Goal: Navigation & Orientation: Find specific page/section

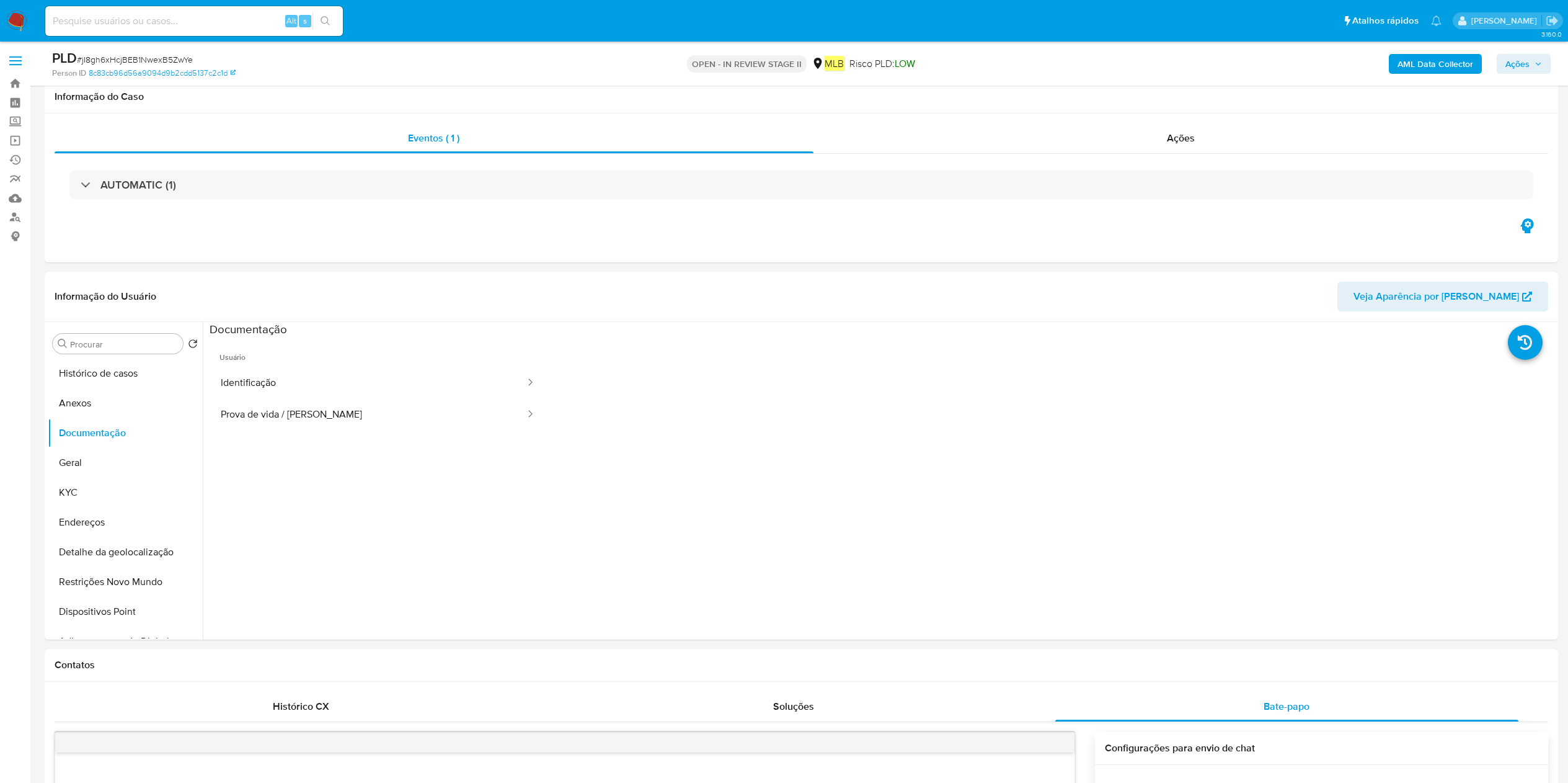
select select "10"
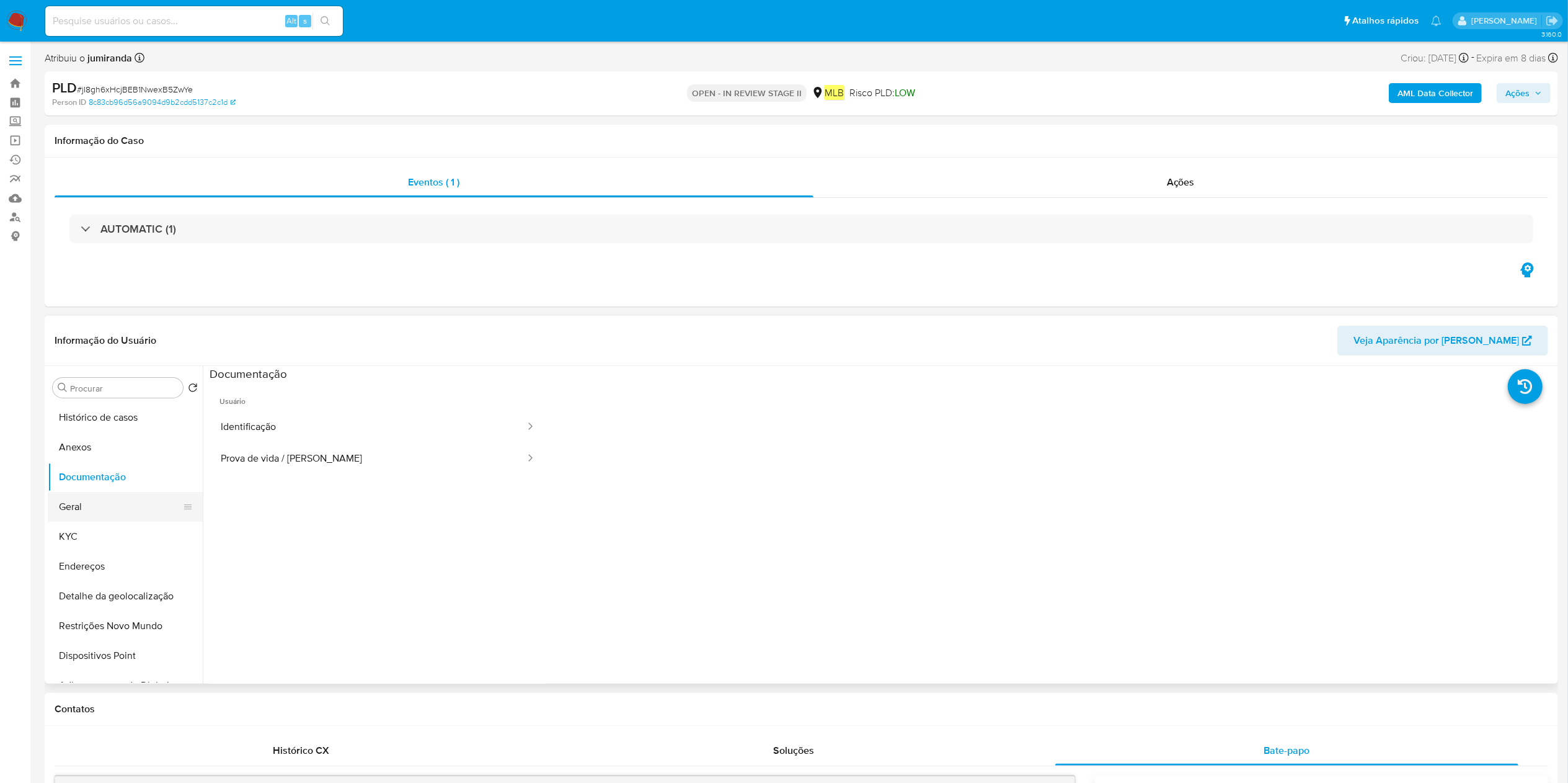
click at [93, 512] on button "Geral" at bounding box center [119, 506] width 145 height 30
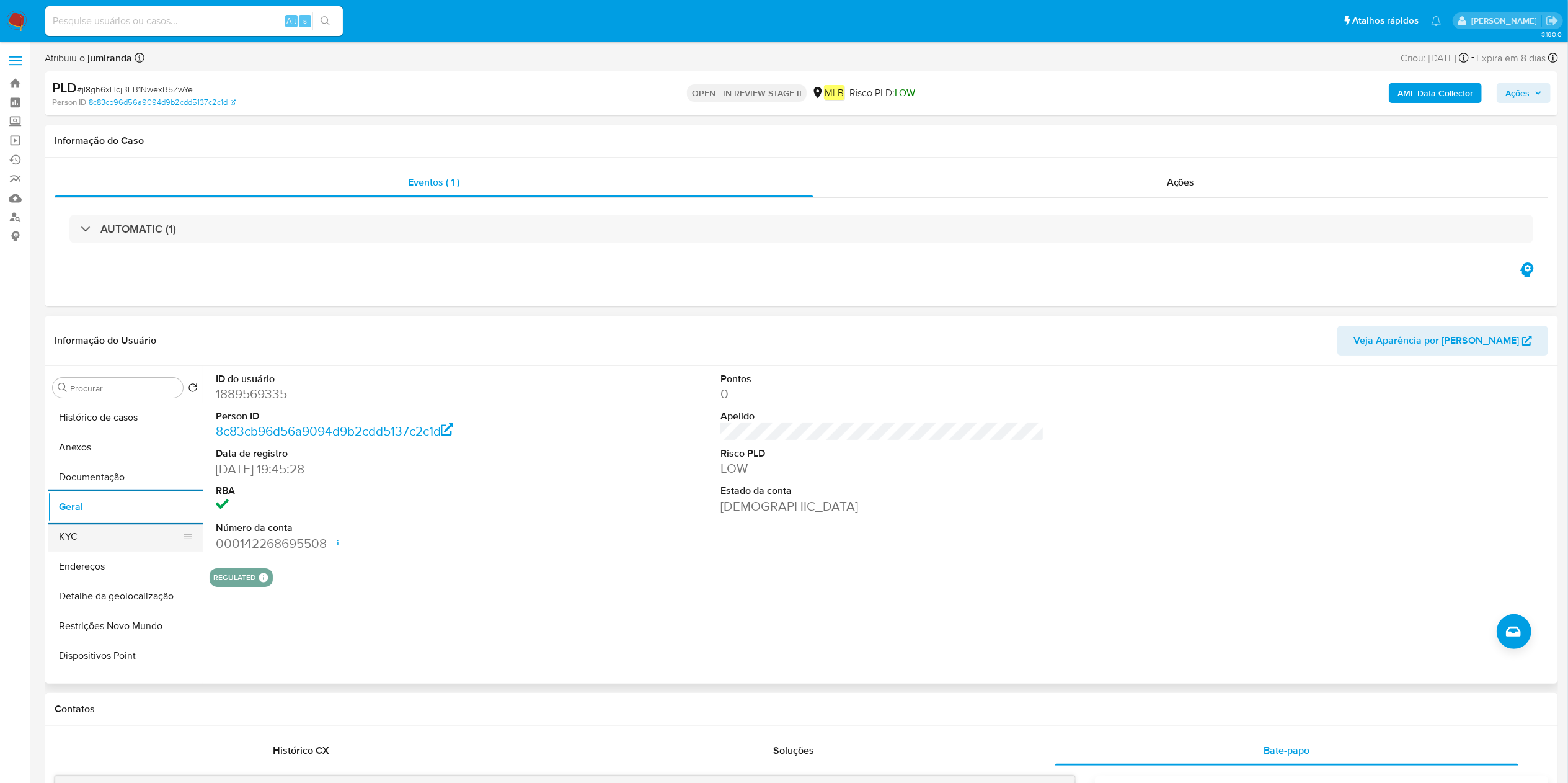
click at [152, 532] on button "KYC" at bounding box center [119, 536] width 145 height 30
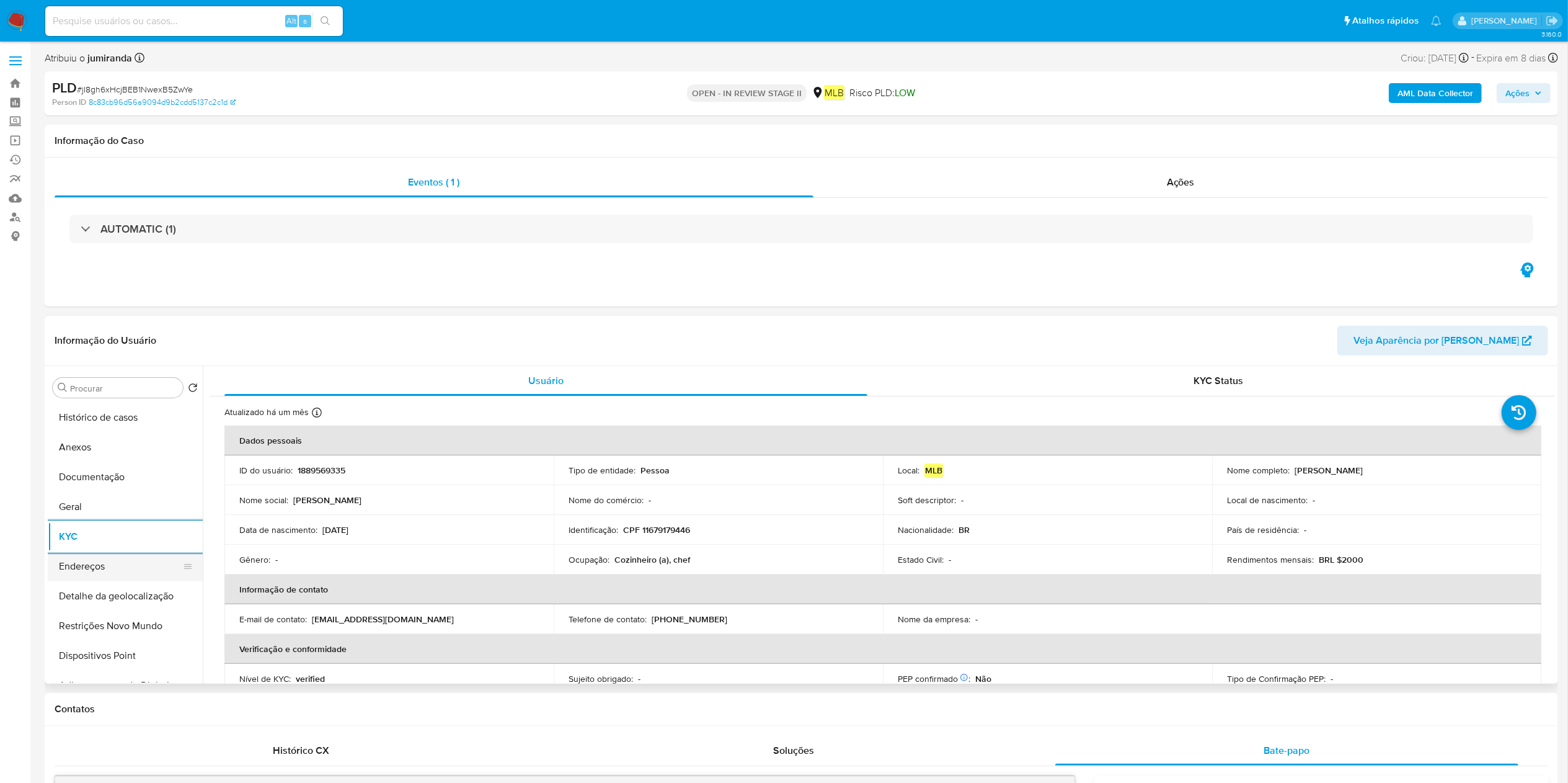
click at [102, 572] on button "Endereços" at bounding box center [119, 565] width 145 height 30
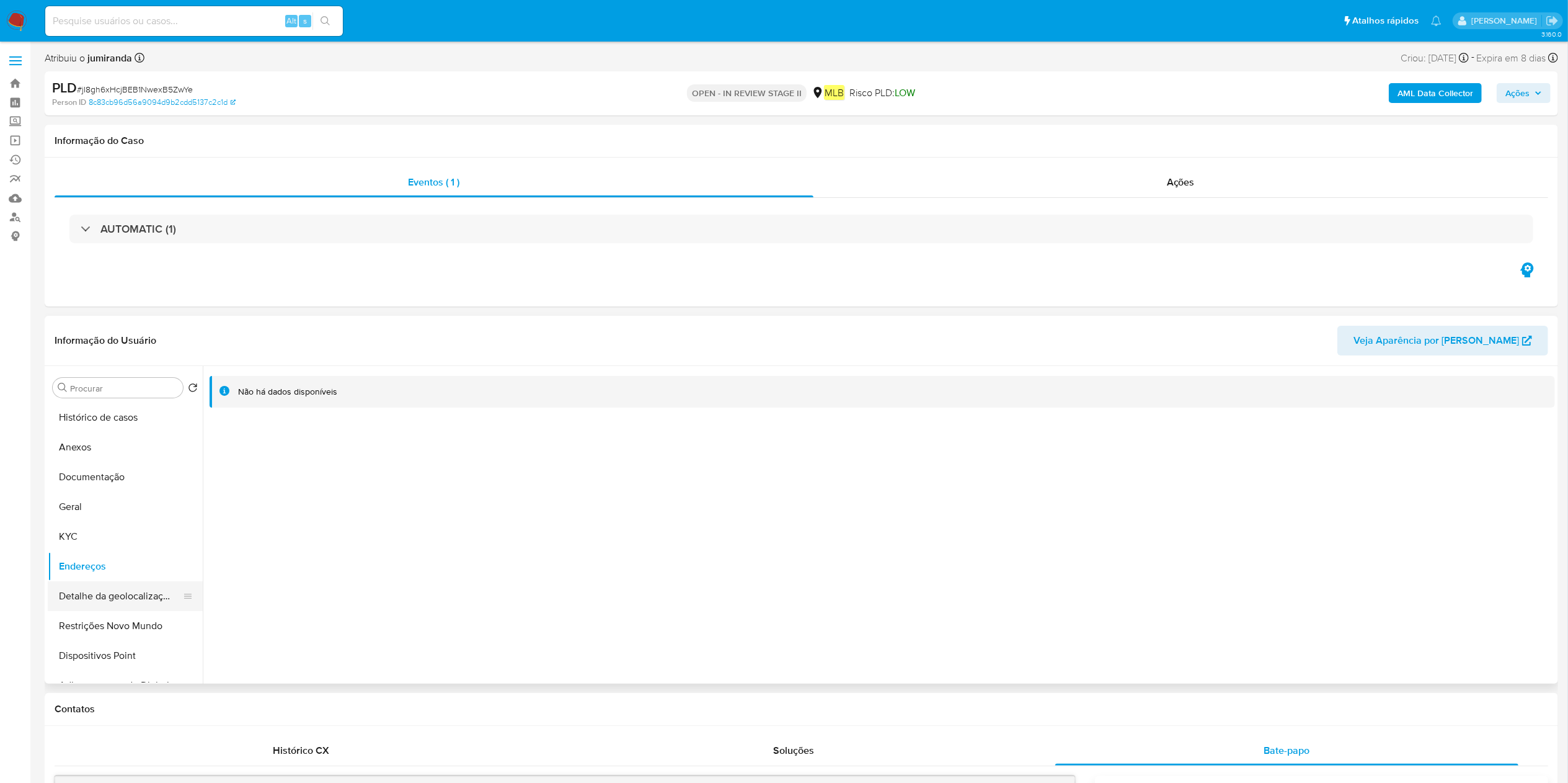
drag, startPoint x: 80, startPoint y: 580, endPoint x: 142, endPoint y: 587, distance: 62.4
click at [80, 581] on ul "Histórico de casos Anexos Documentação Geral KYC Endereços Detalhe da geolocali…" at bounding box center [124, 542] width 155 height 279
click at [122, 590] on button "Detalhe da geolocalização" at bounding box center [119, 595] width 145 height 30
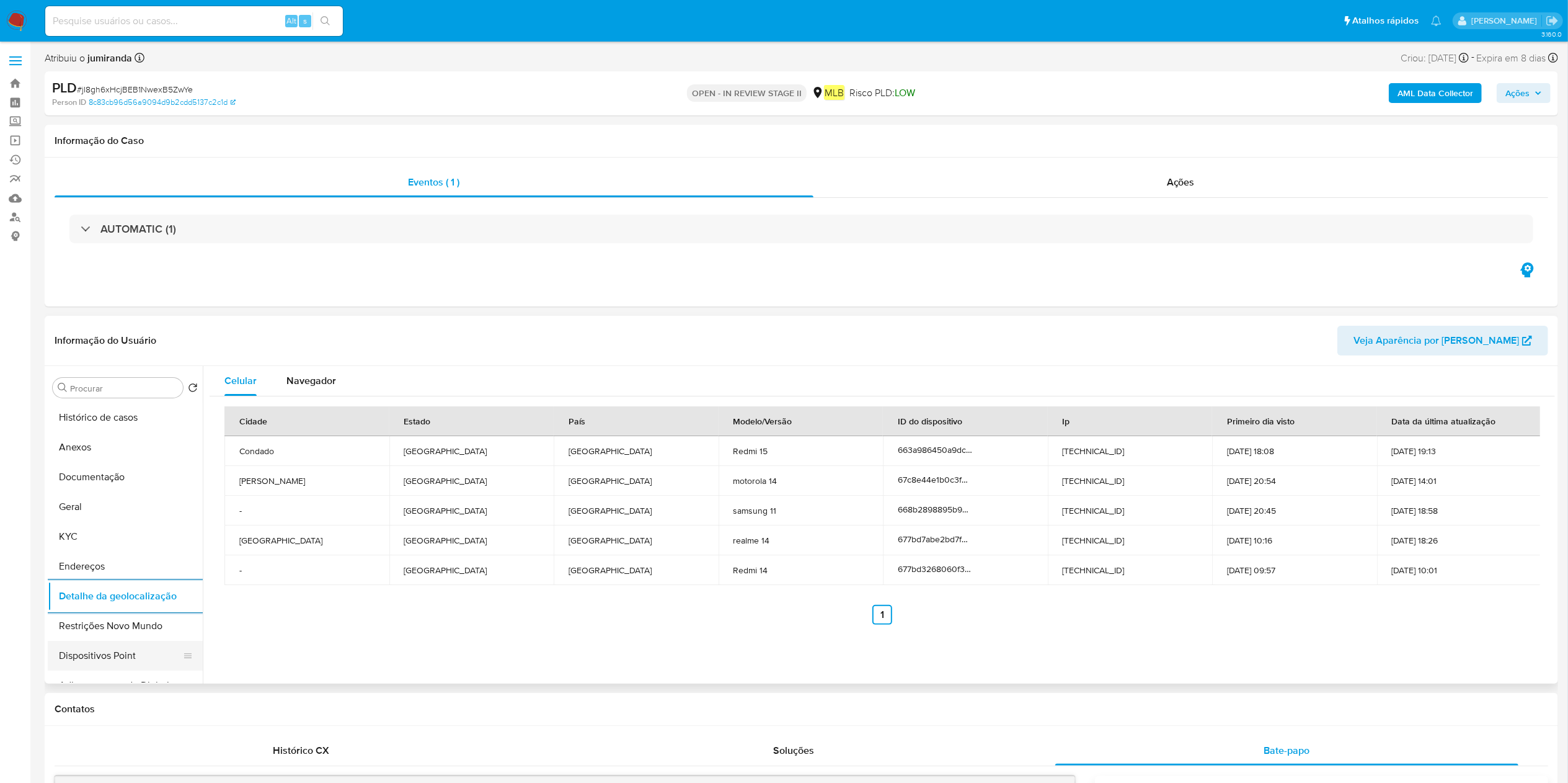
click at [100, 657] on button "Dispositivos Point" at bounding box center [119, 655] width 145 height 30
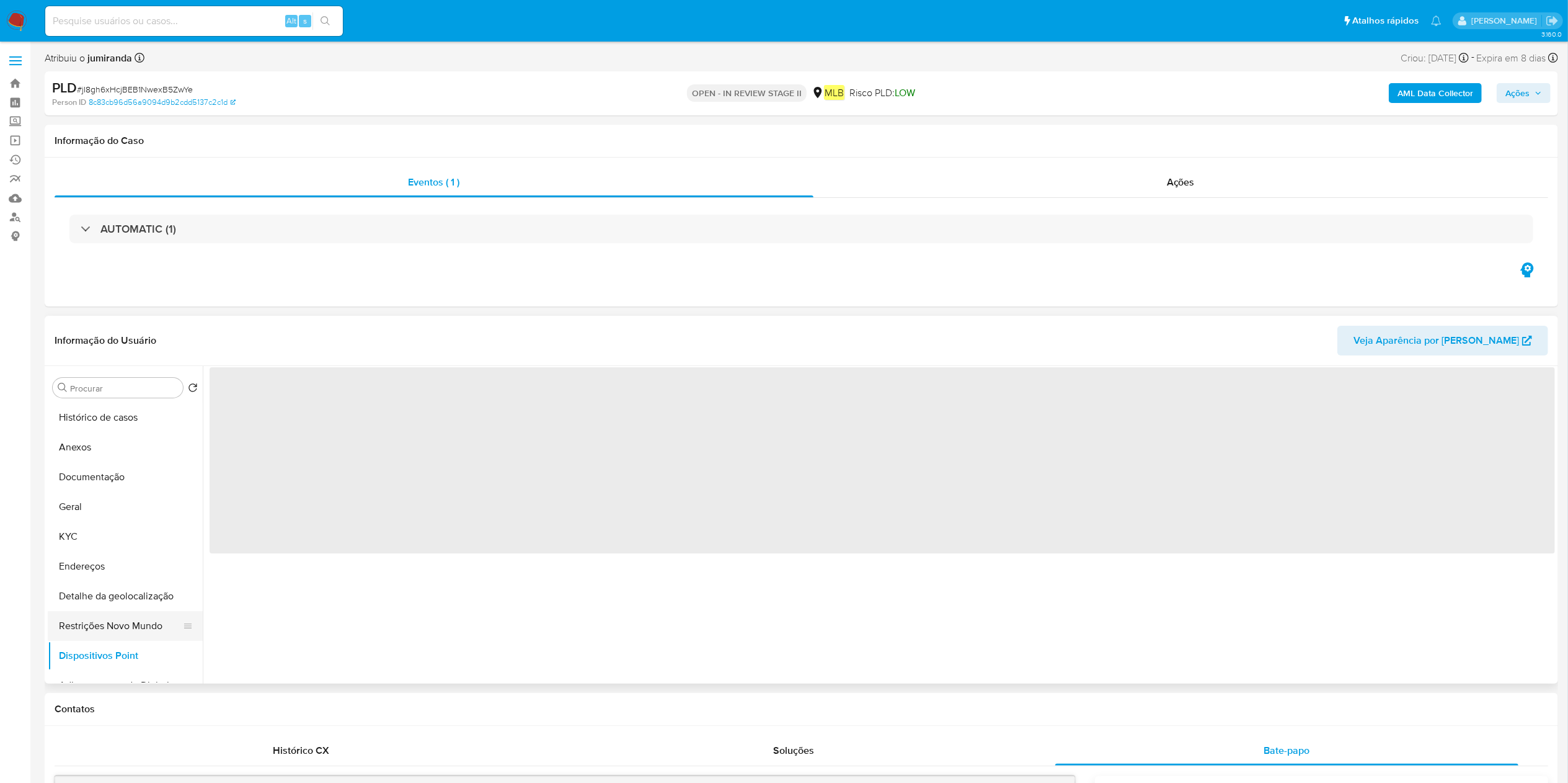
click at [105, 629] on button "Restrições Novo Mundo" at bounding box center [119, 626] width 145 height 30
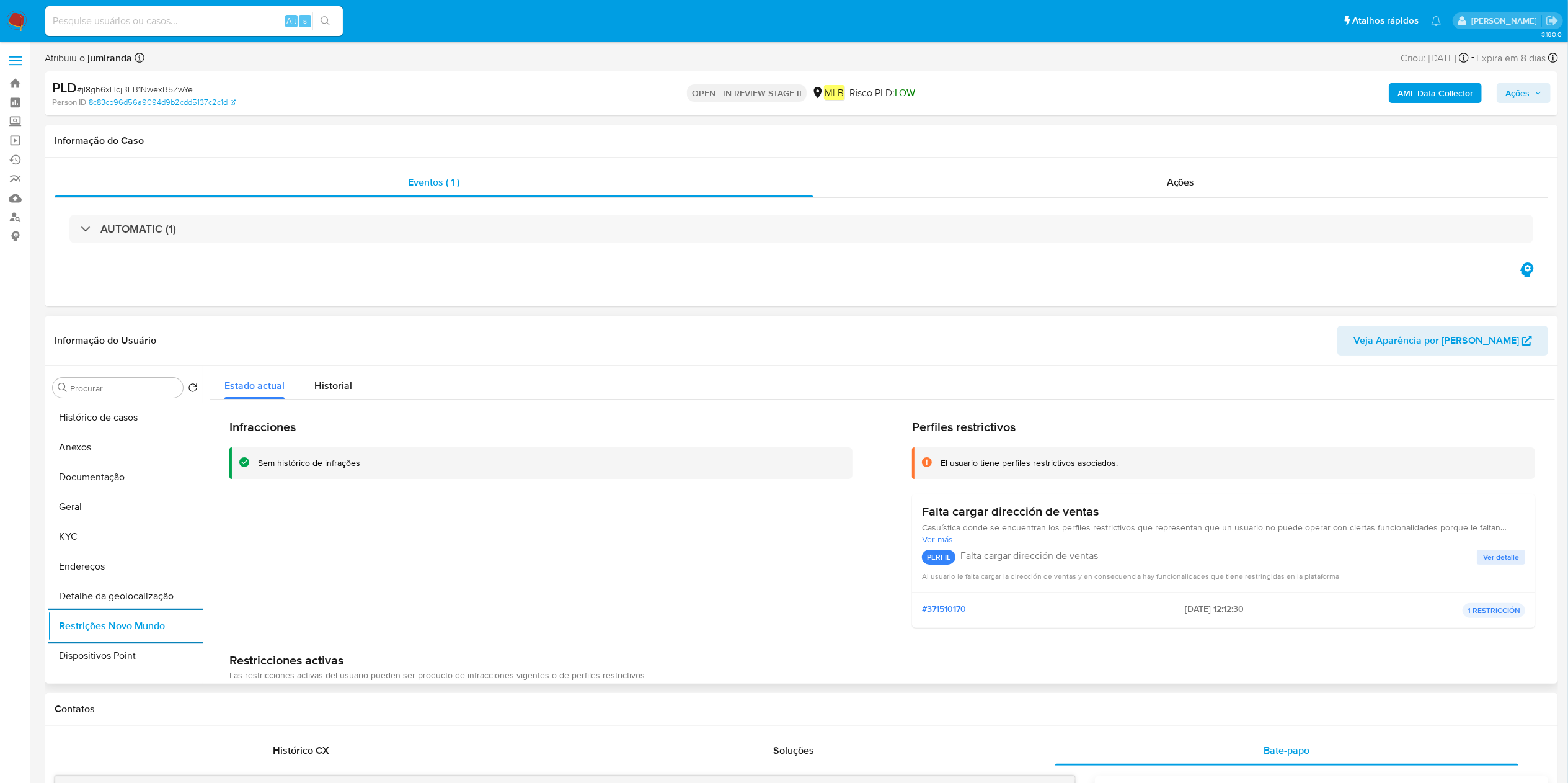
drag, startPoint x: 56, startPoint y: 658, endPoint x: 284, endPoint y: 640, distance: 228.7
click at [61, 658] on button "Dispositivos Point" at bounding box center [124, 655] width 155 height 30
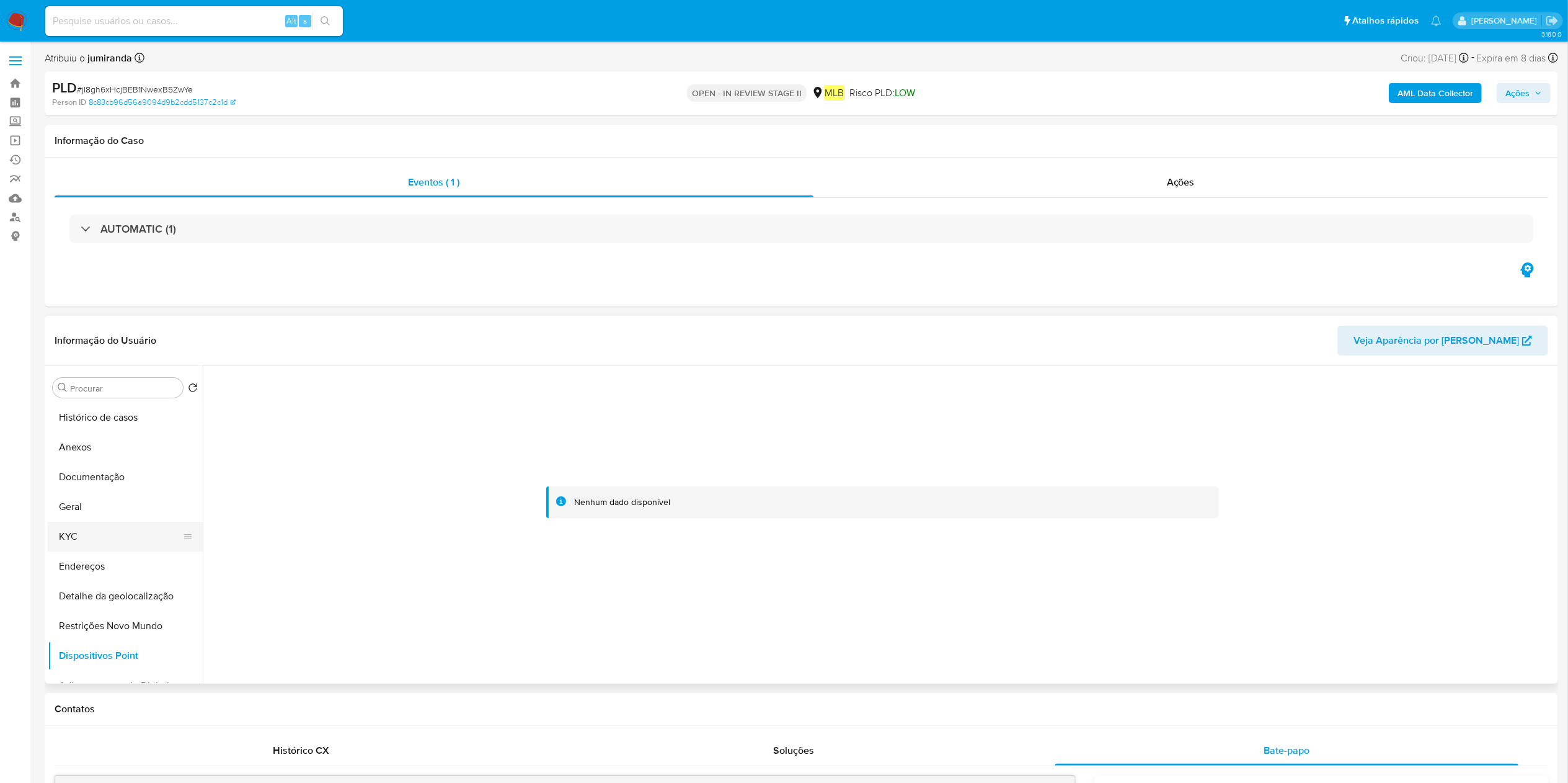
click at [88, 542] on button "KYC" at bounding box center [119, 536] width 145 height 30
drag, startPoint x: 90, startPoint y: 558, endPoint x: 454, endPoint y: 530, distance: 365.1
click at [91, 558] on button "Endereços" at bounding box center [124, 565] width 155 height 30
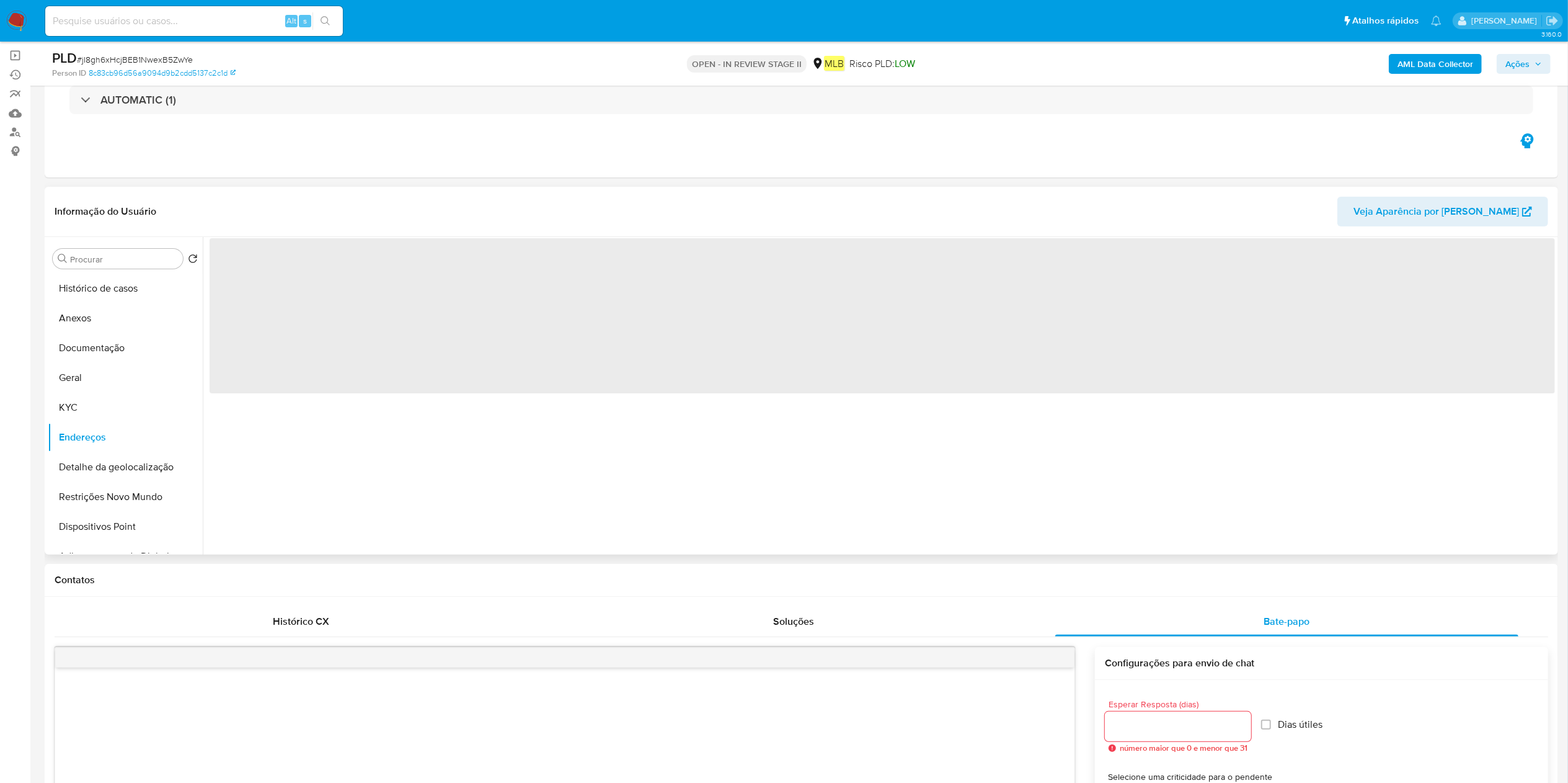
scroll to position [124, 0]
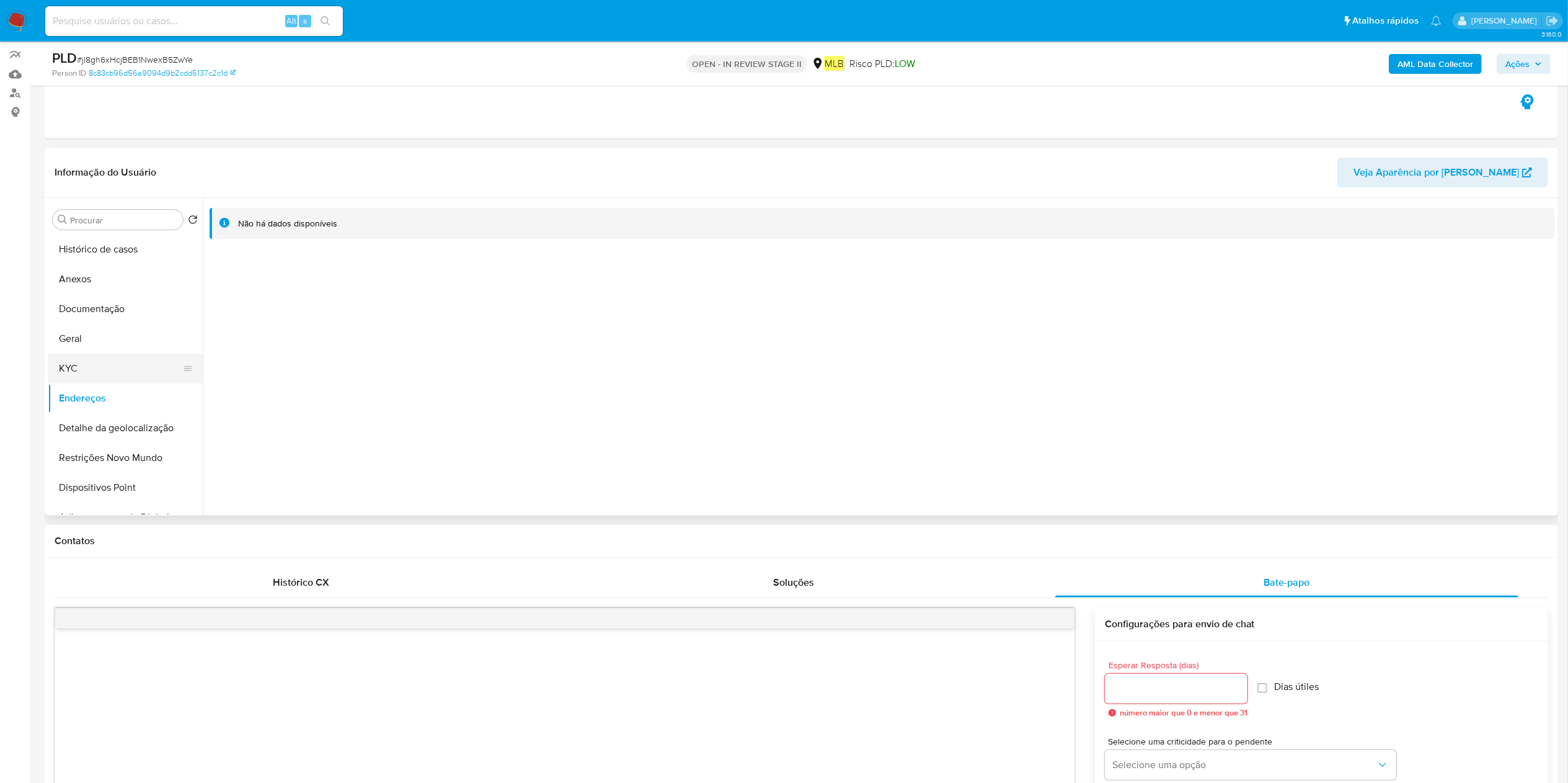
click at [114, 366] on button "KYC" at bounding box center [119, 368] width 145 height 30
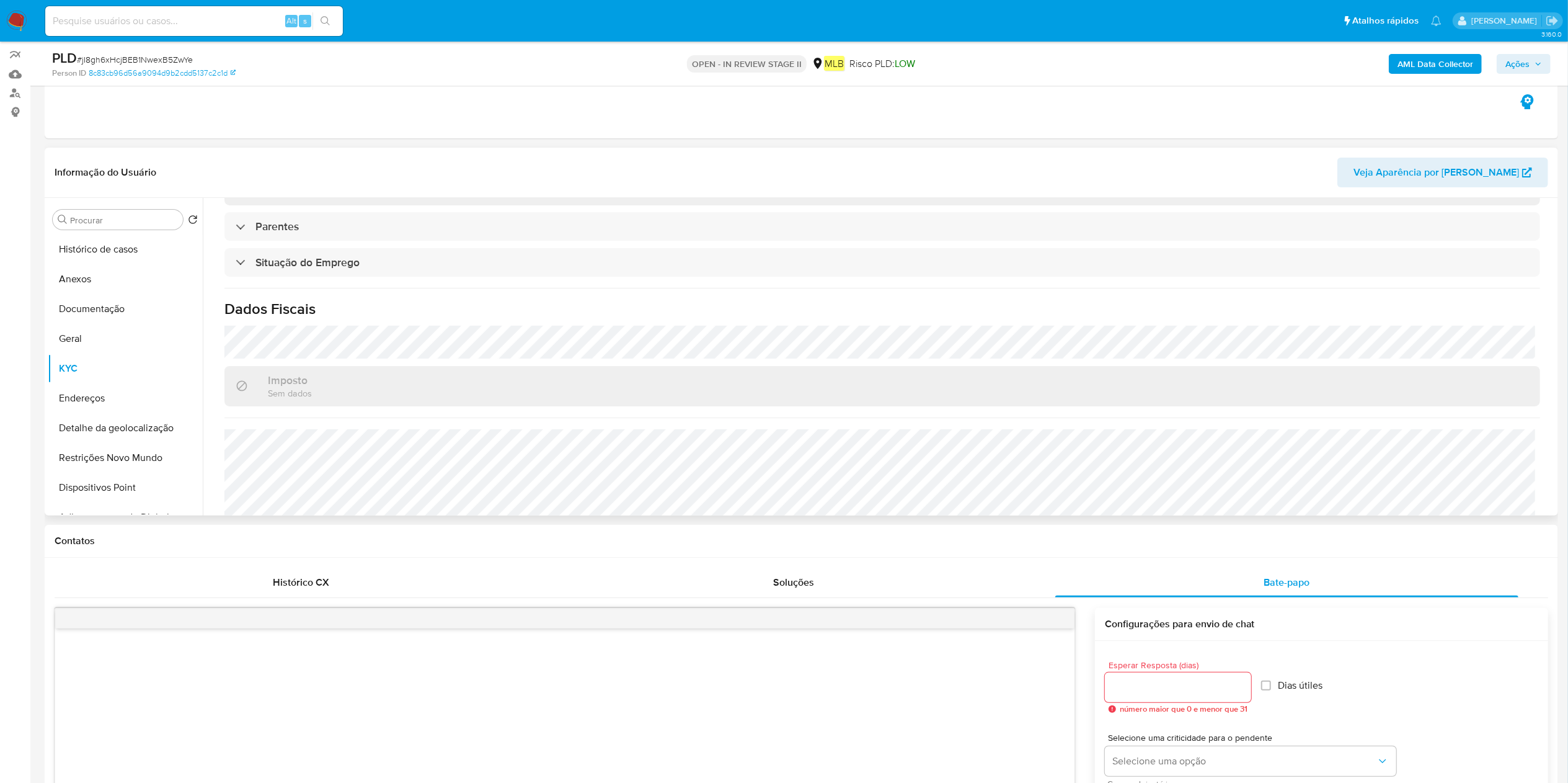
scroll to position [516, 0]
